Goal: Find specific fact: Find specific fact

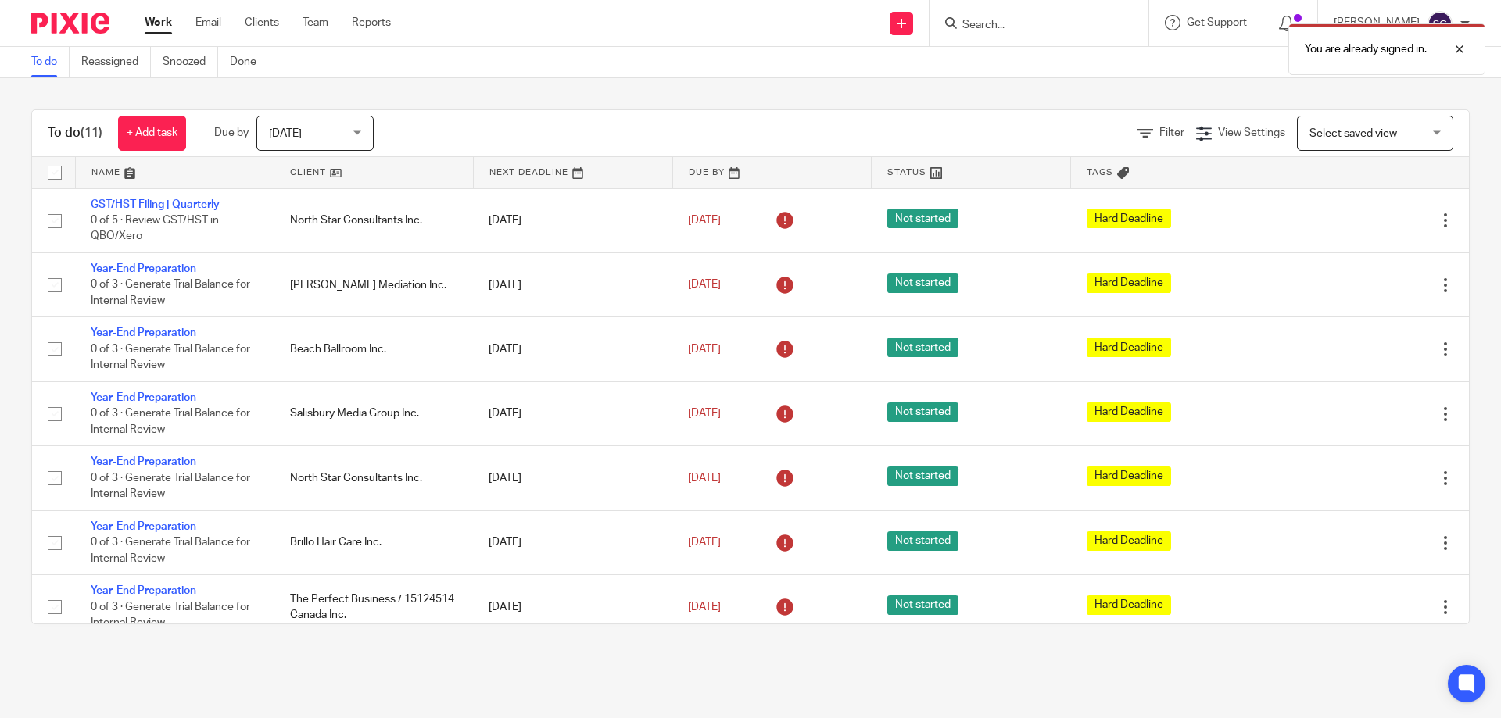
click at [1098, 45] on div "You are already signed in." at bounding box center [1117, 45] width 735 height 59
click at [1459, 49] on div at bounding box center [1448, 49] width 42 height 19
click at [1123, 18] on div "You are already signed in." at bounding box center [1117, 45] width 735 height 59
click at [1102, 28] on input "Search" at bounding box center [1031, 26] width 141 height 14
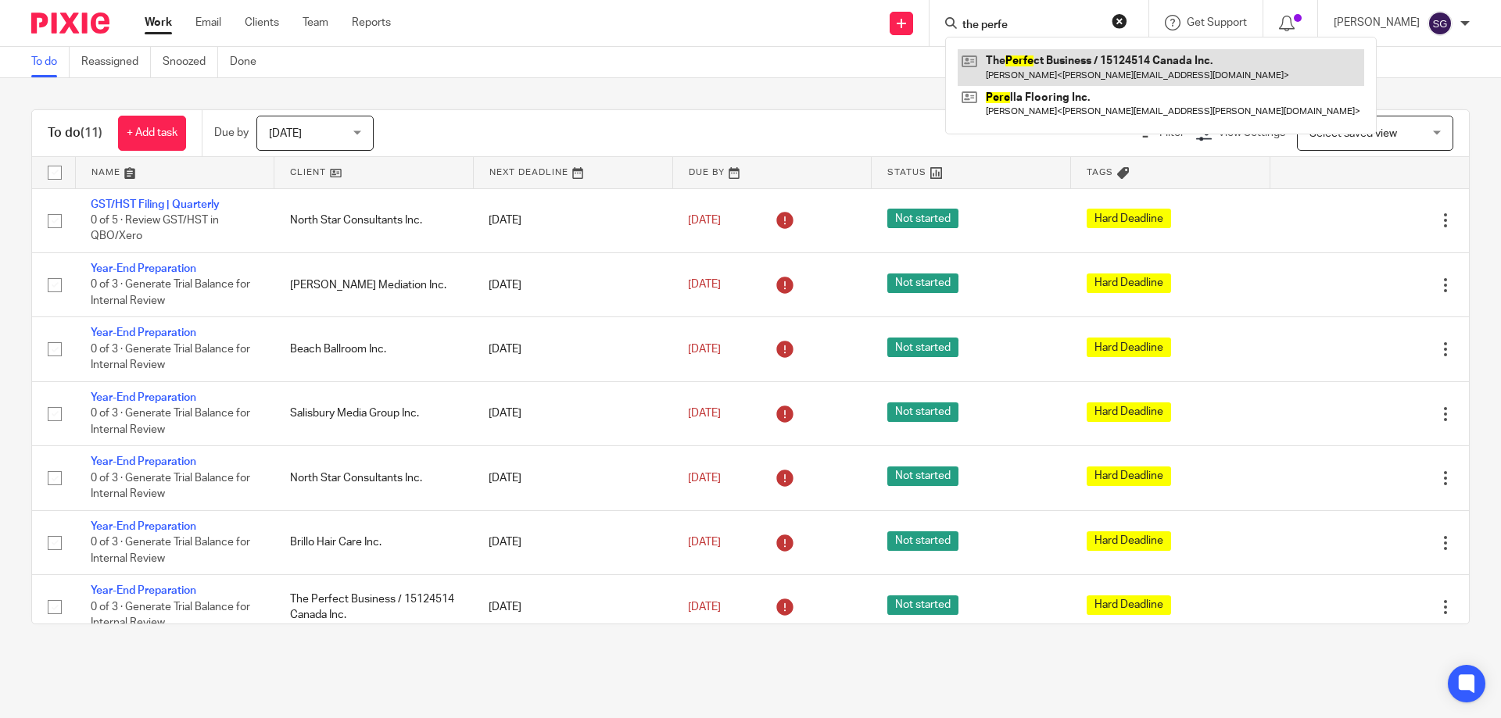
type input "the perfe"
click at [1087, 68] on link at bounding box center [1161, 67] width 407 height 36
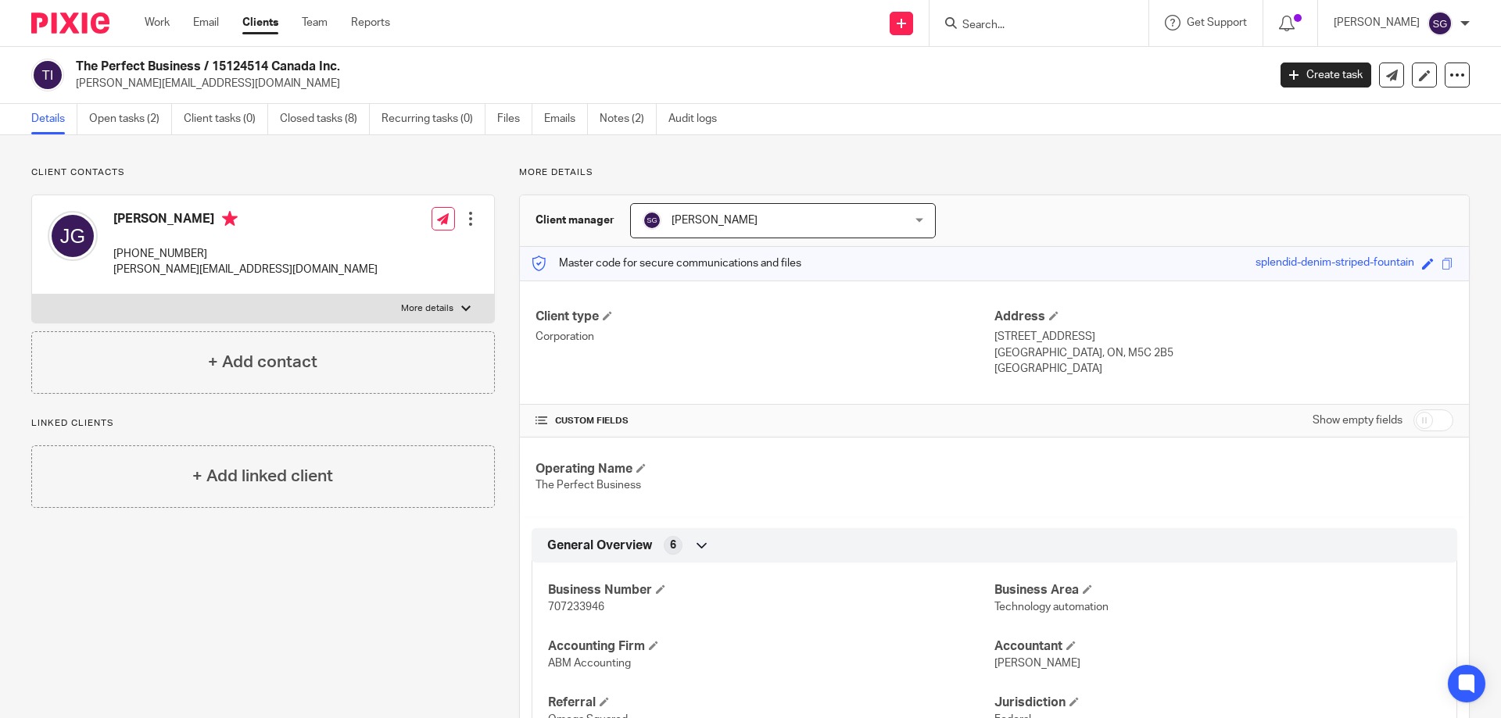
click at [552, 612] on span "707233946" at bounding box center [576, 607] width 56 height 11
copy span "707233946"
